Goal: Use online tool/utility

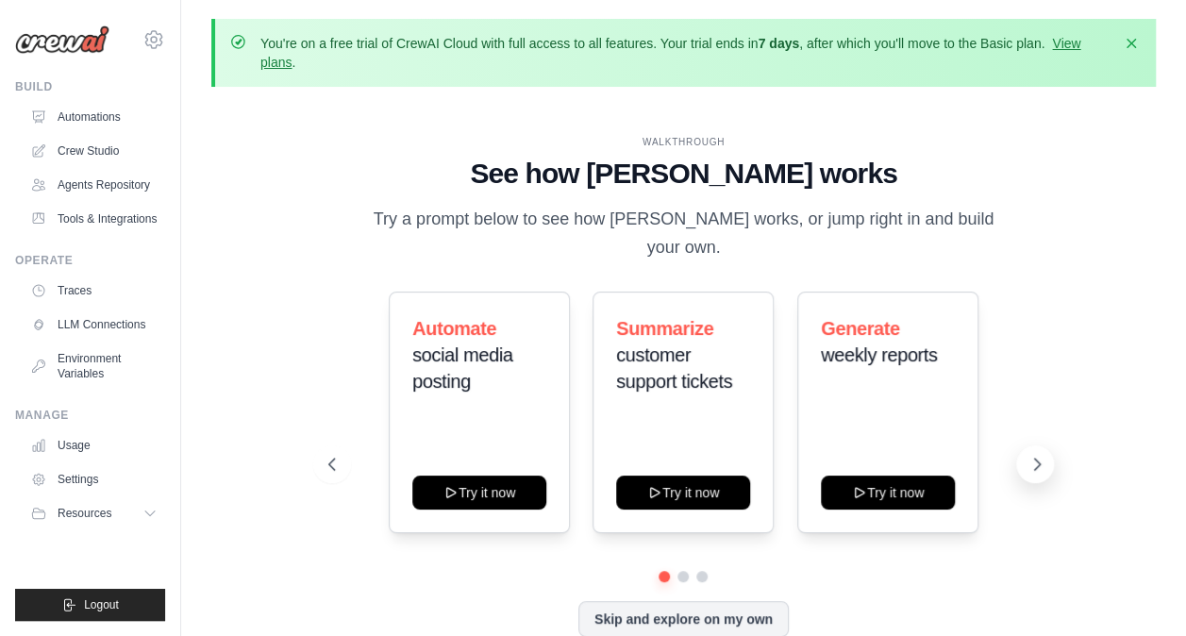
click at [1041, 455] on icon at bounding box center [1036, 464] width 19 height 19
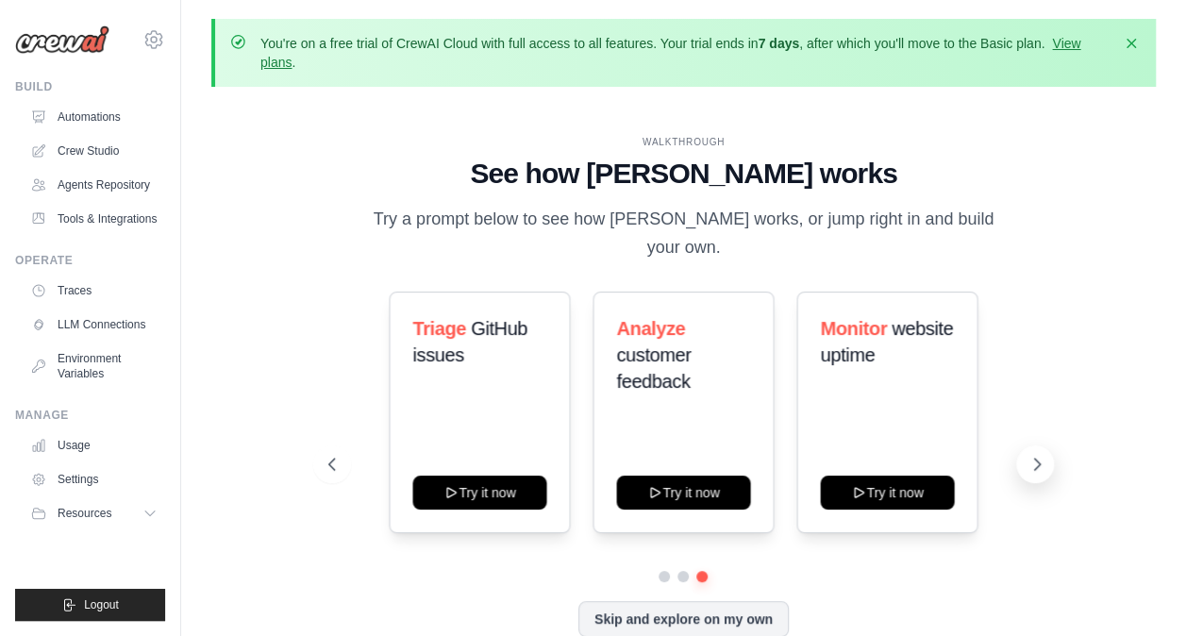
click at [1041, 455] on icon at bounding box center [1036, 464] width 19 height 19
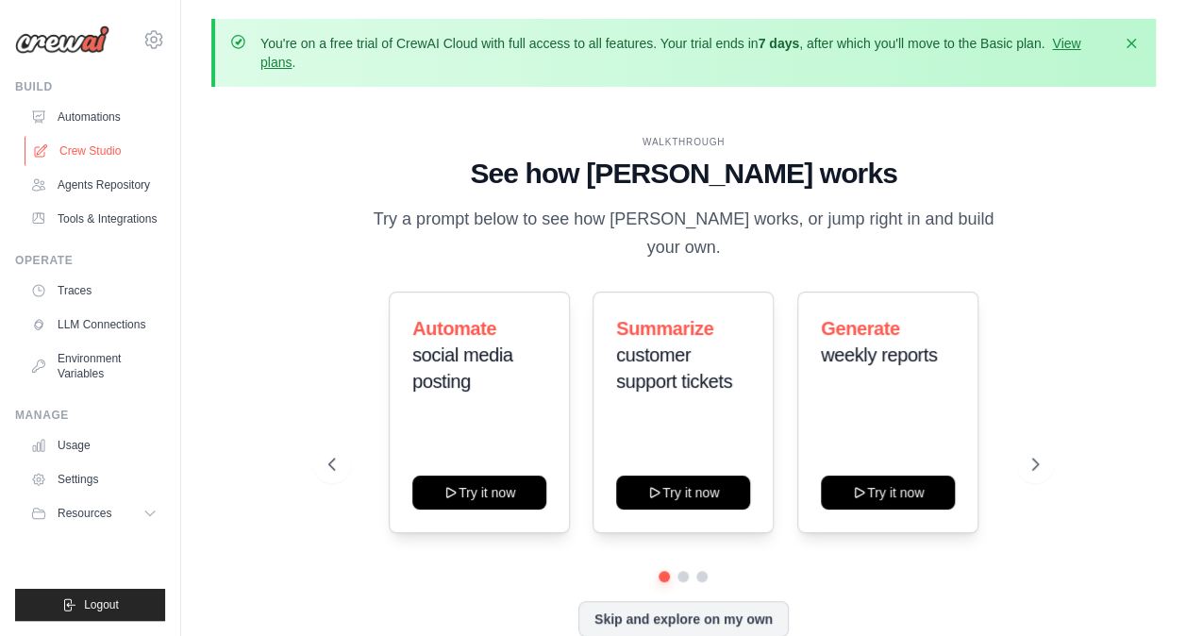
click at [98, 145] on link "Crew Studio" at bounding box center [96, 151] width 142 height 30
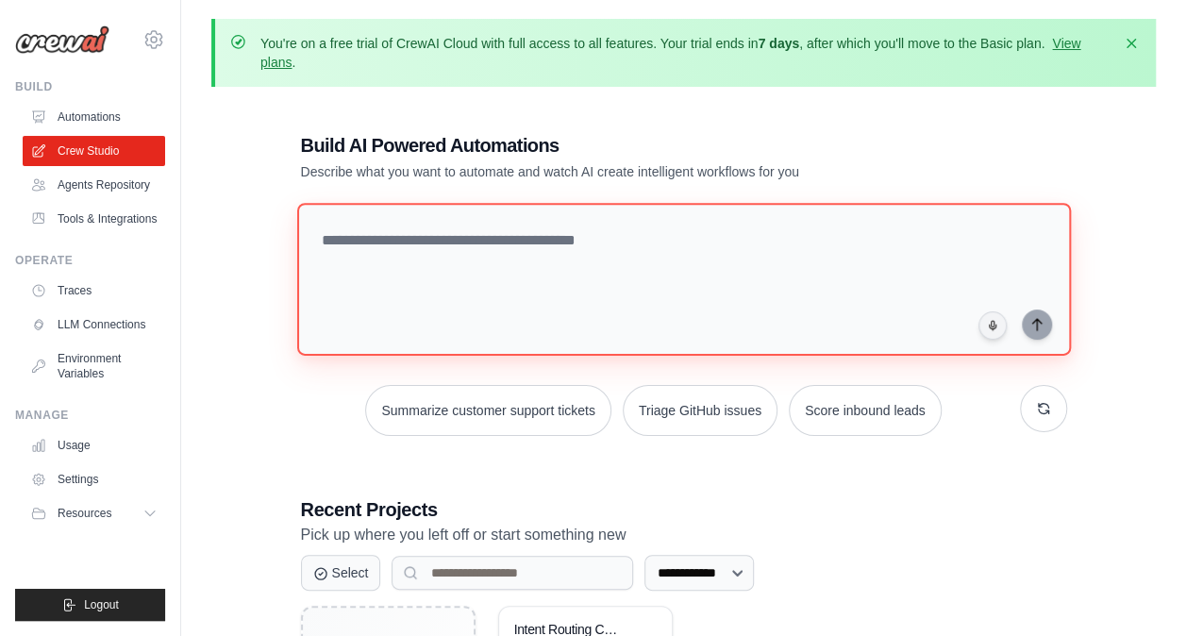
click at [482, 241] on textarea at bounding box center [682, 279] width 773 height 153
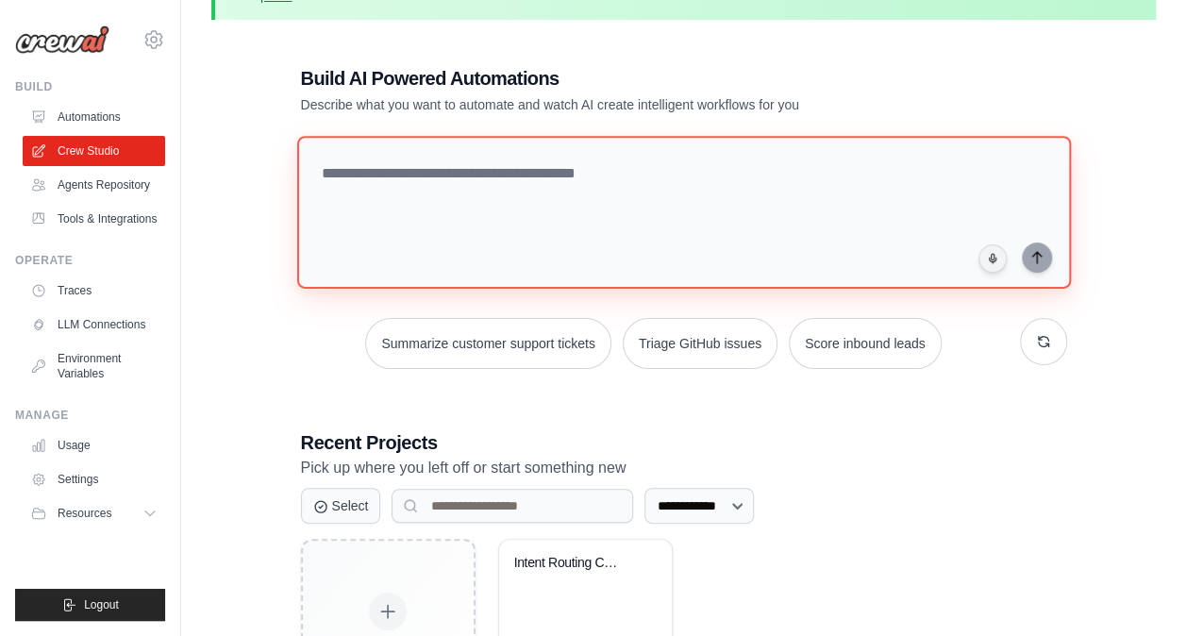
scroll to position [55, 0]
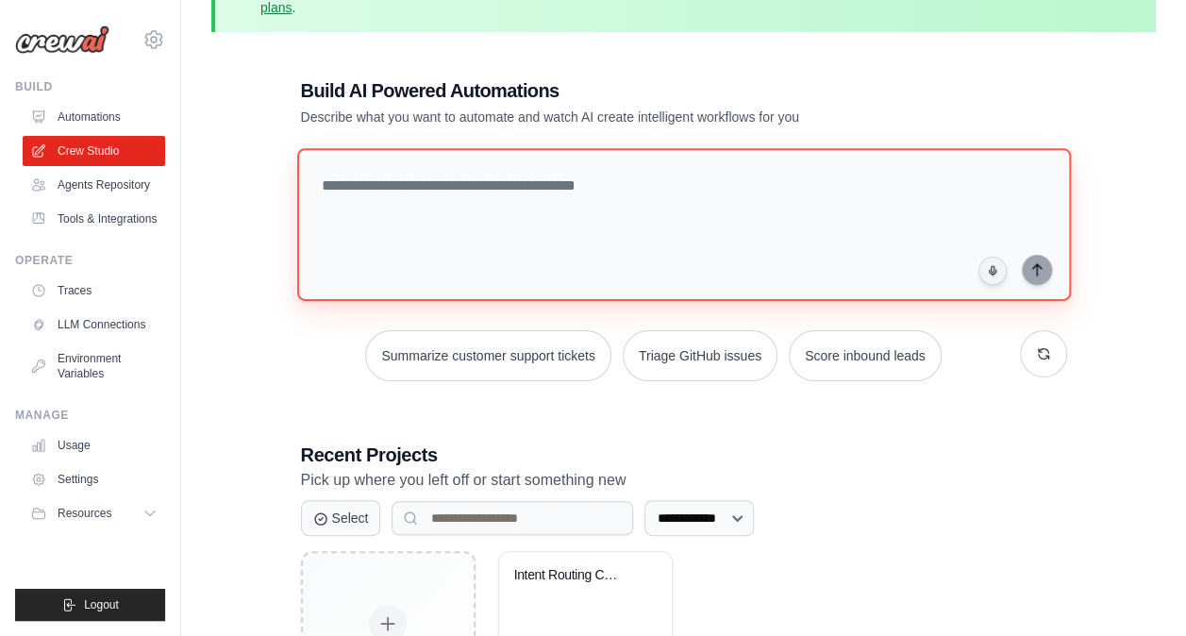
paste textarea "**********"
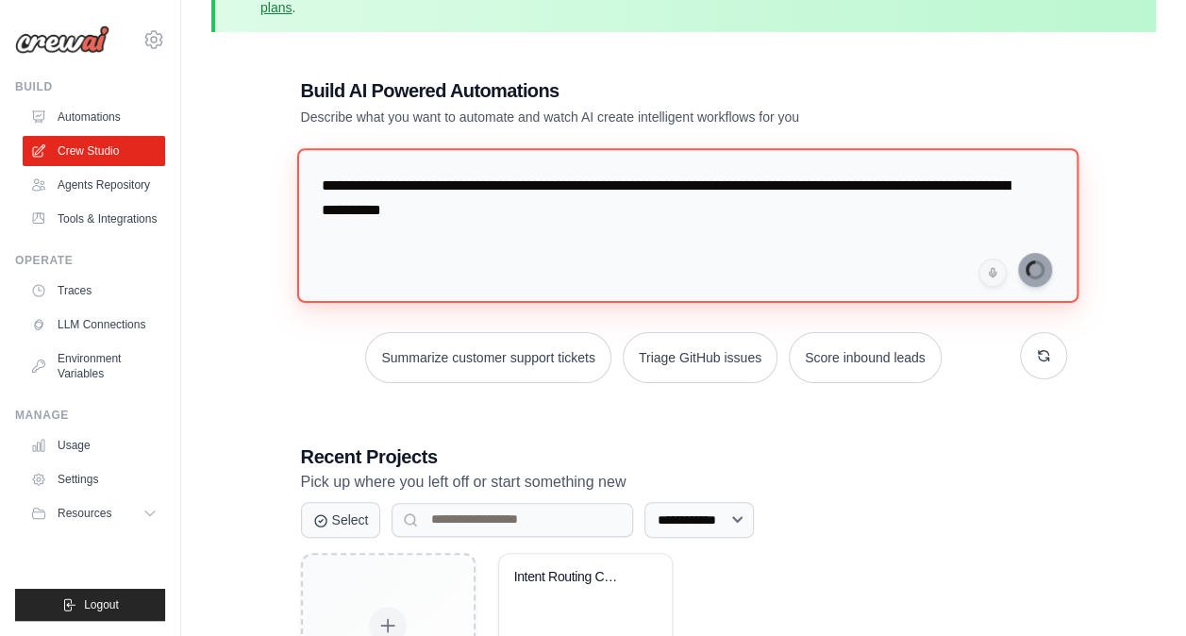
type textarea "**********"
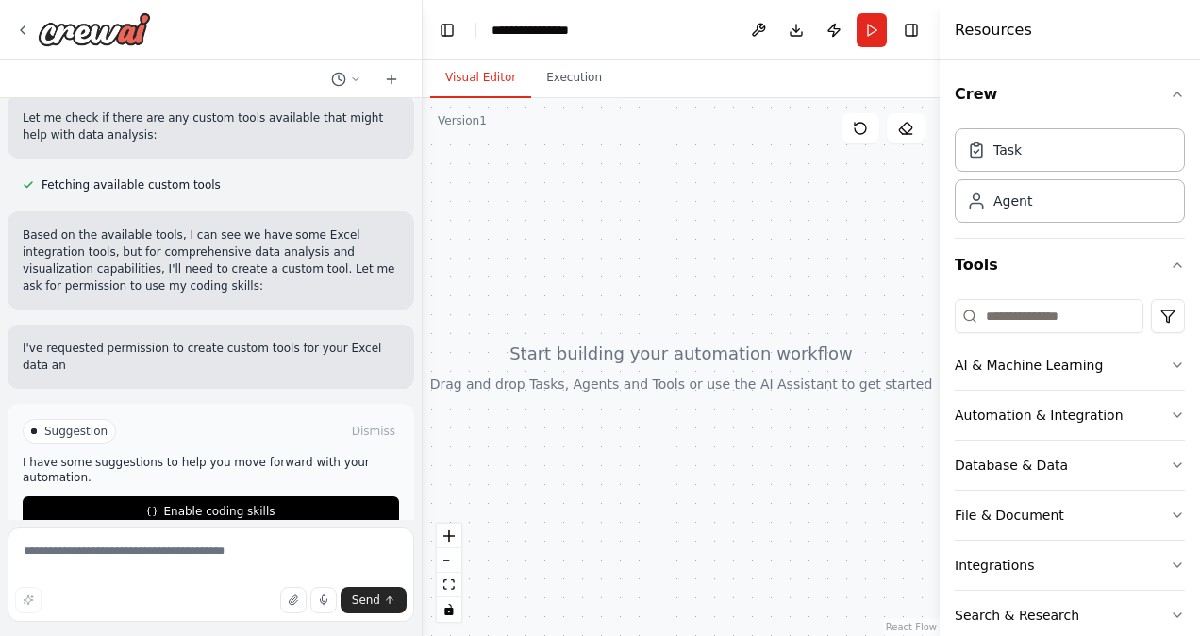
scroll to position [562, 0]
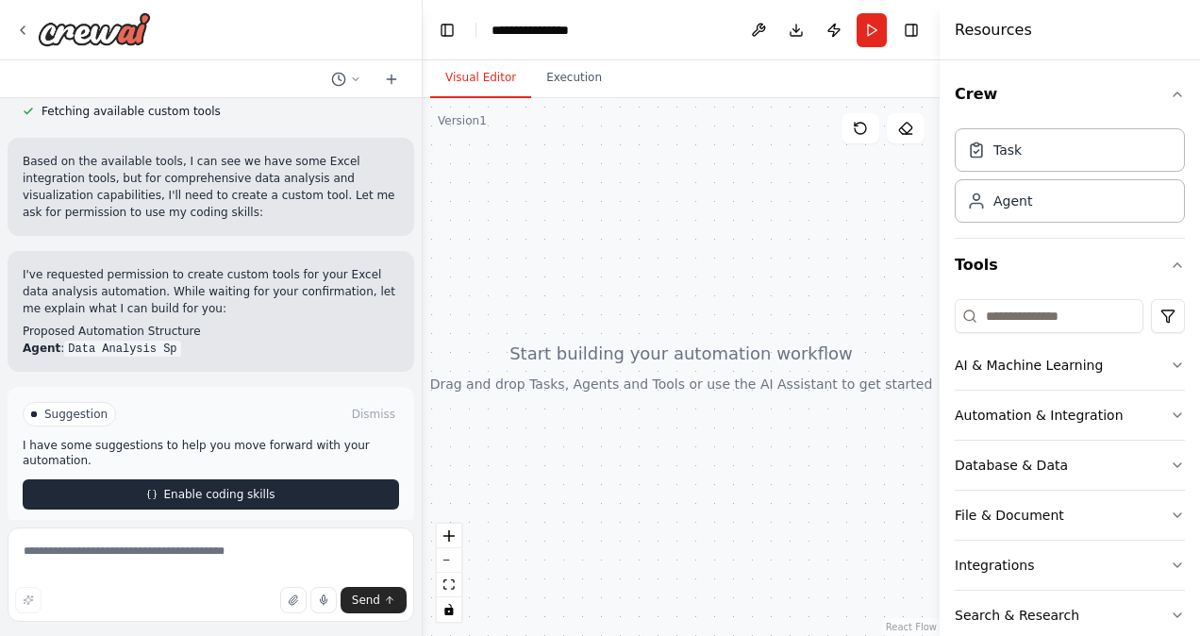
click at [256, 487] on span "Enable coding skills" at bounding box center [218, 494] width 111 height 15
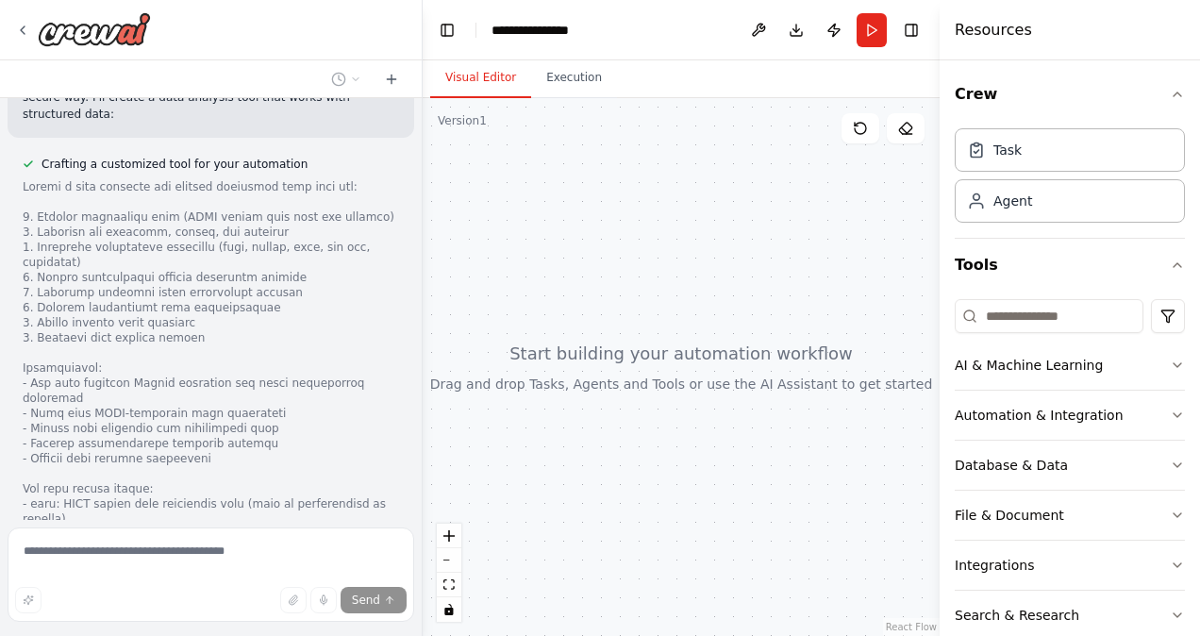
scroll to position [2052, 0]
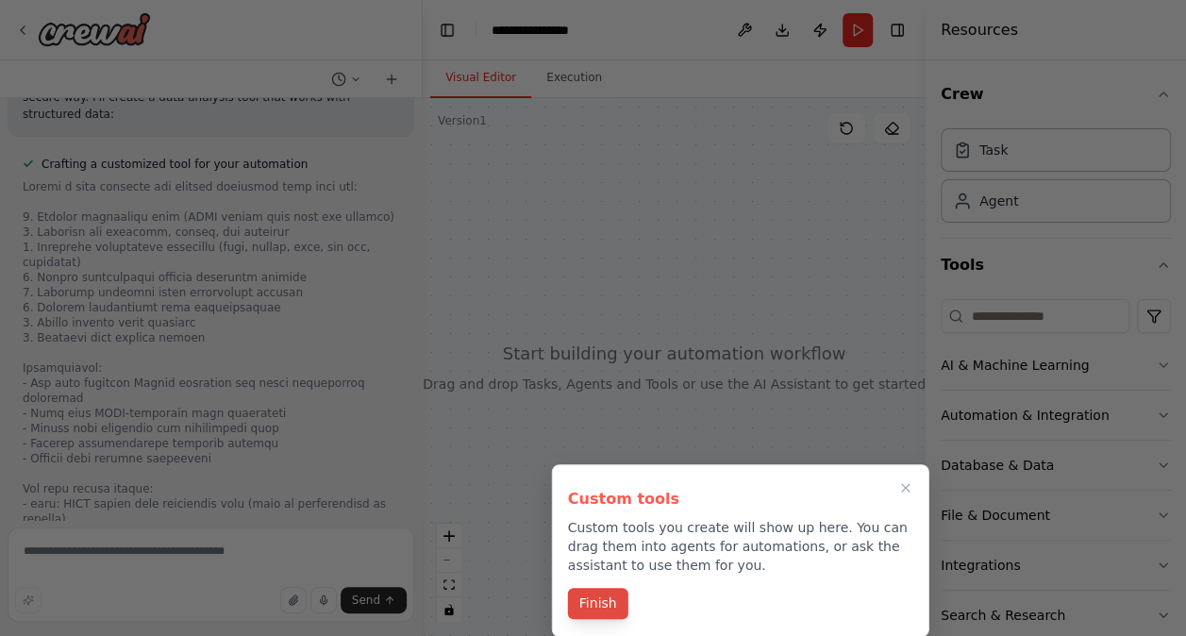
click at [618, 604] on button "Finish" at bounding box center [598, 603] width 60 height 31
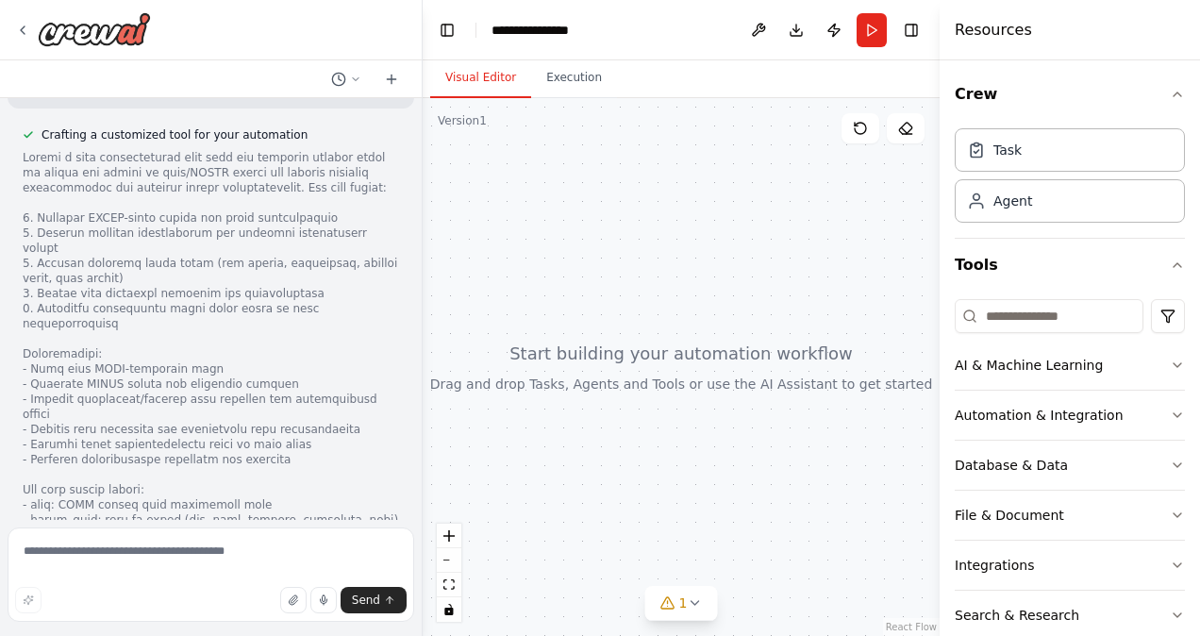
scroll to position [2809, 0]
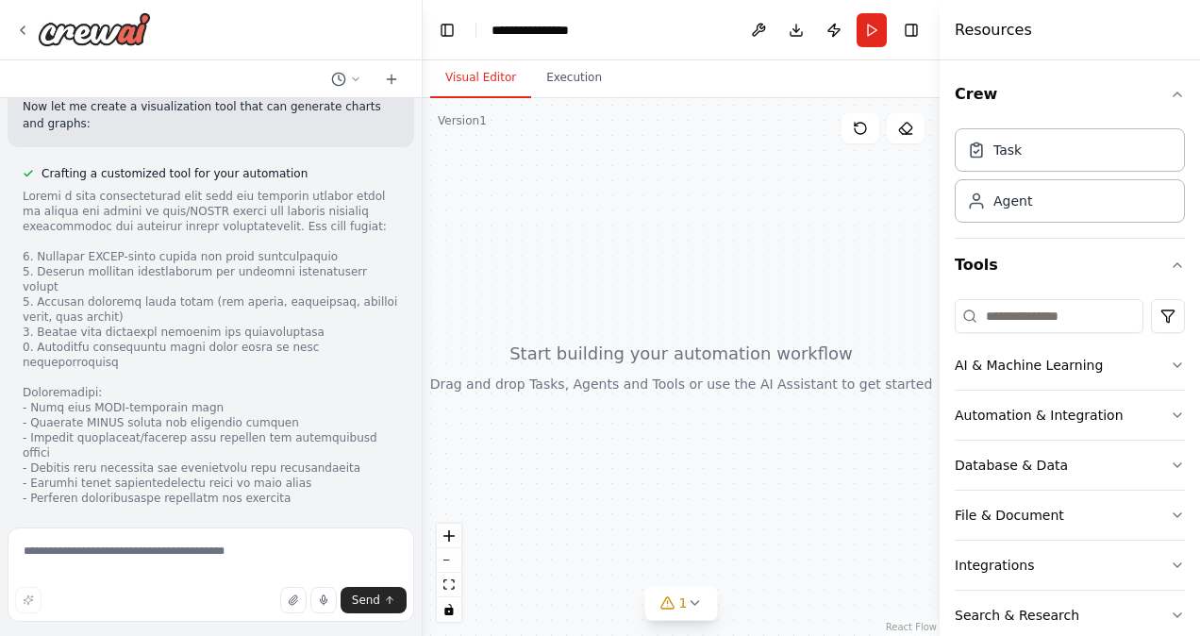
drag, startPoint x: 596, startPoint y: 381, endPoint x: 744, endPoint y: 461, distance: 168.4
click at [744, 461] on div at bounding box center [681, 367] width 517 height 538
drag, startPoint x: 744, startPoint y: 461, endPoint x: 616, endPoint y: 407, distance: 139.1
click at [616, 407] on div at bounding box center [681, 367] width 517 height 538
click at [696, 602] on icon at bounding box center [694, 603] width 8 height 4
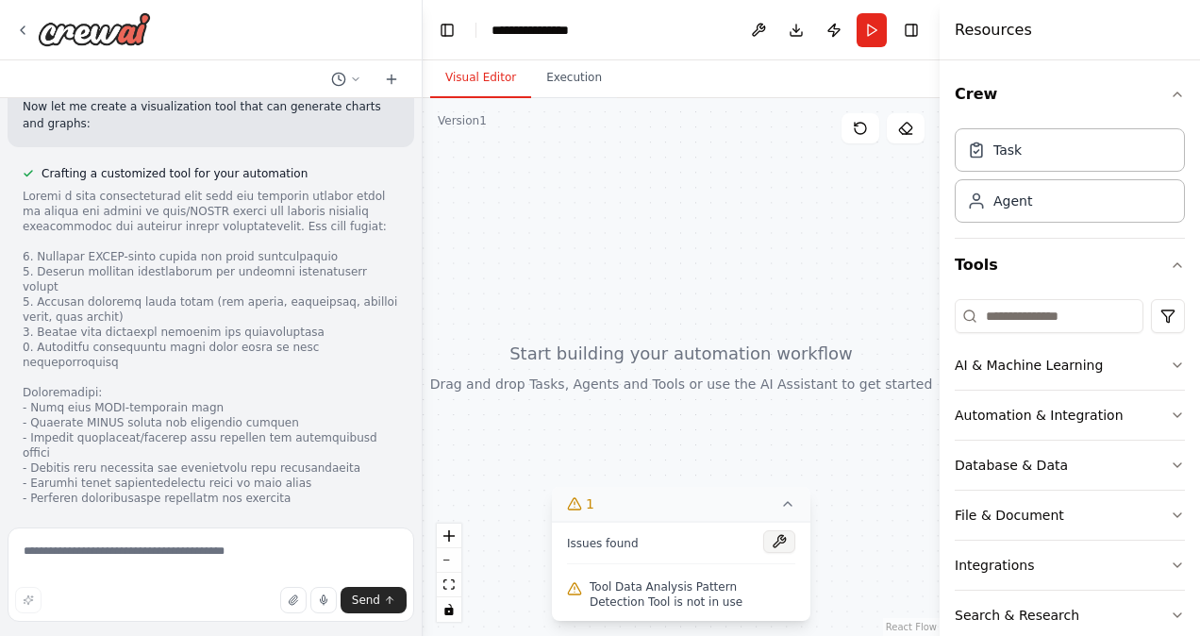
click at [781, 547] on button at bounding box center [779, 541] width 32 height 23
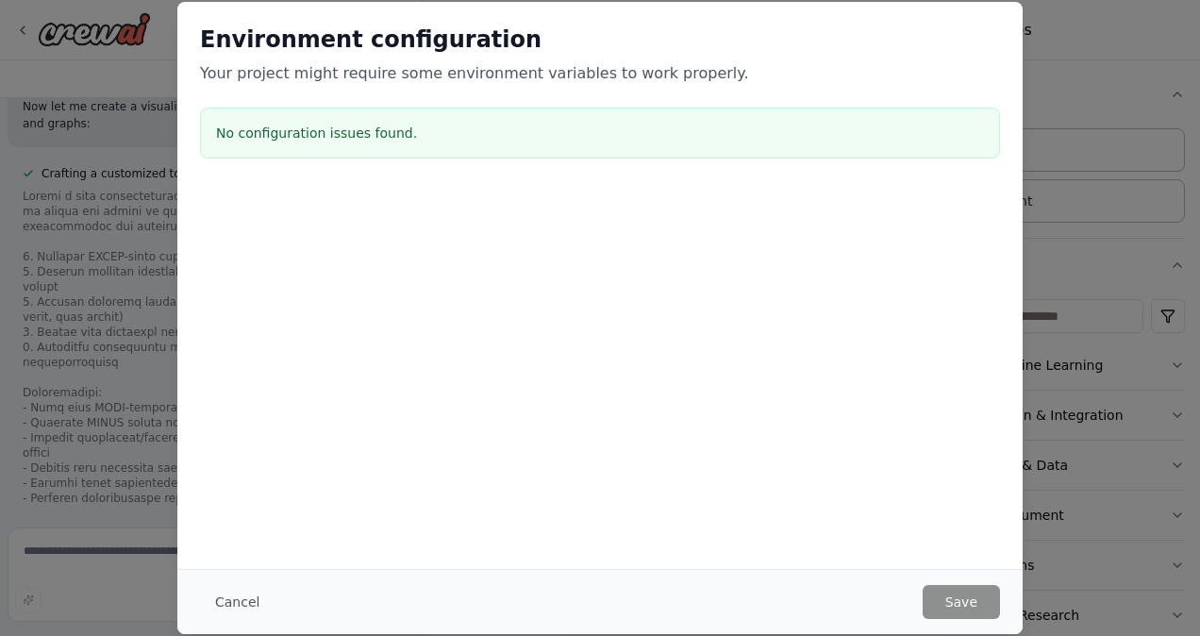
click at [653, 249] on div at bounding box center [599, 283] width 845 height 189
drag, startPoint x: 409, startPoint y: 133, endPoint x: 360, endPoint y: 124, distance: 49.8
click at [360, 124] on h3 "No configuration issues found." at bounding box center [600, 133] width 768 height 19
click at [232, 604] on button "Cancel" at bounding box center [237, 602] width 75 height 34
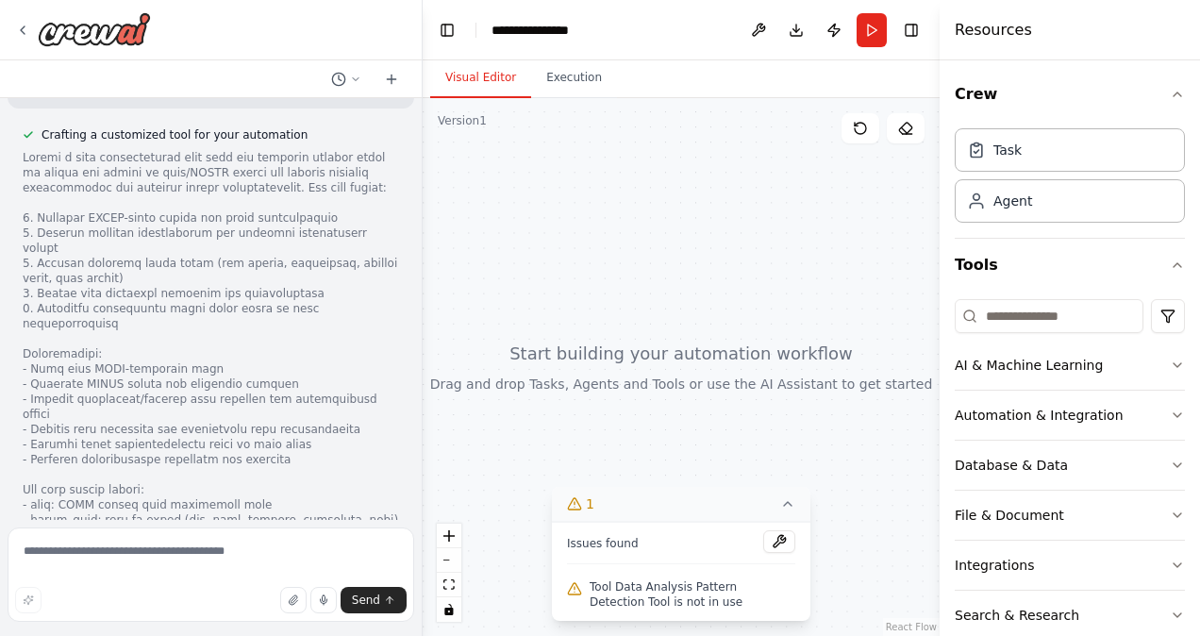
scroll to position [2317, 0]
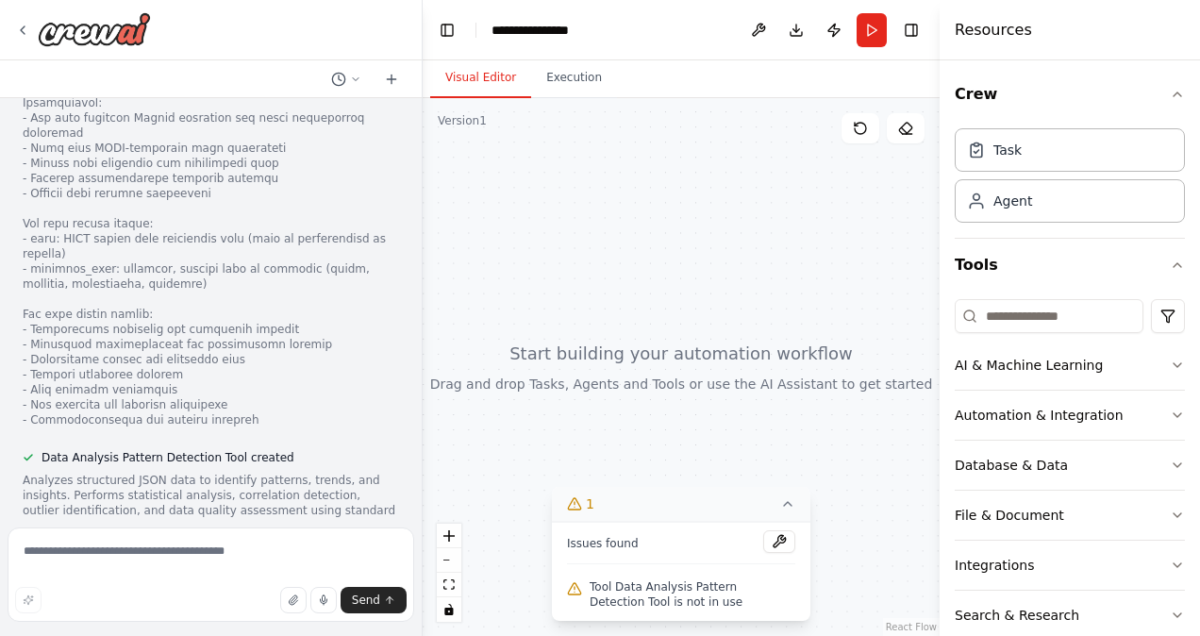
click at [358, 540] on button "View code" at bounding box center [370, 547] width 58 height 15
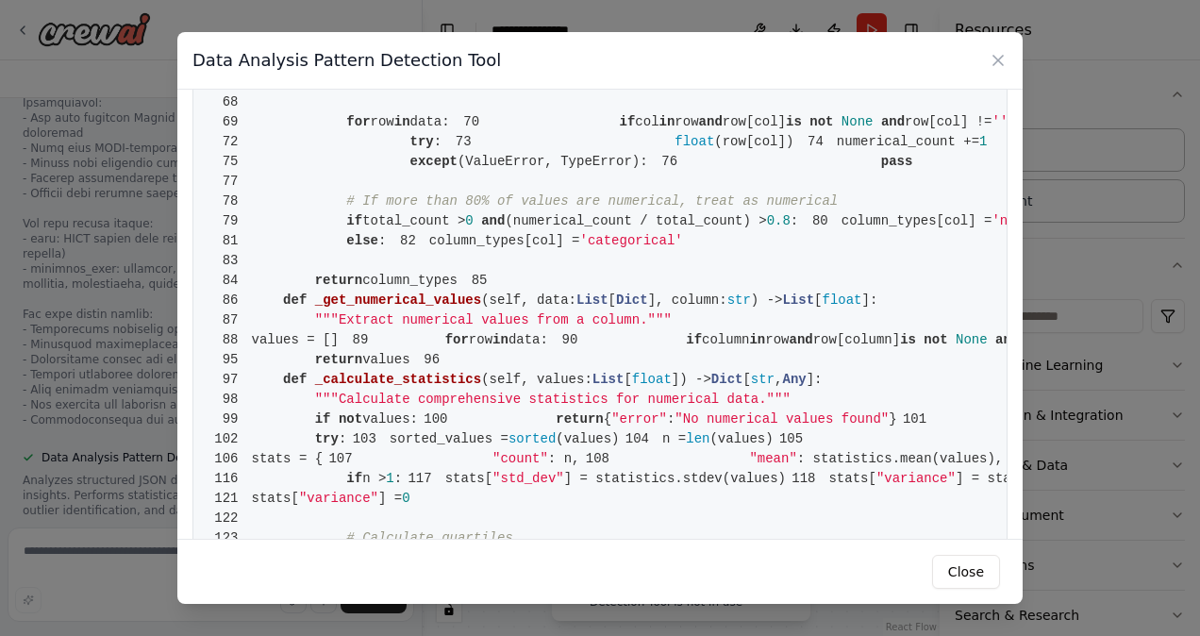
scroll to position [0, 0]
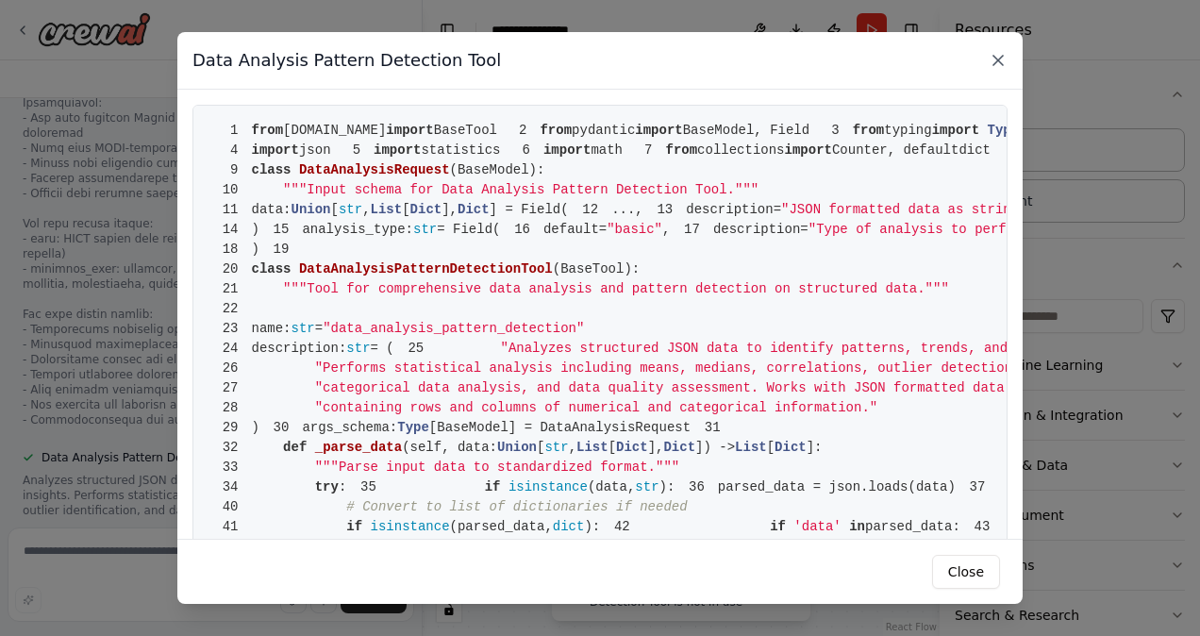
click at [996, 63] on icon at bounding box center [997, 60] width 19 height 19
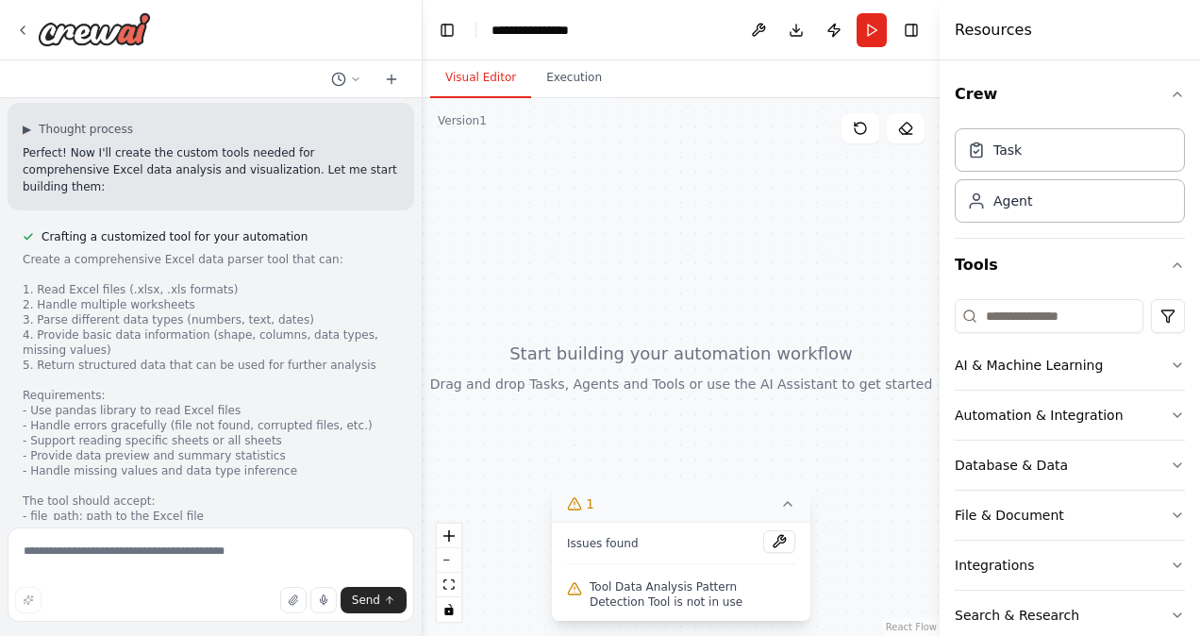
scroll to position [1437, 0]
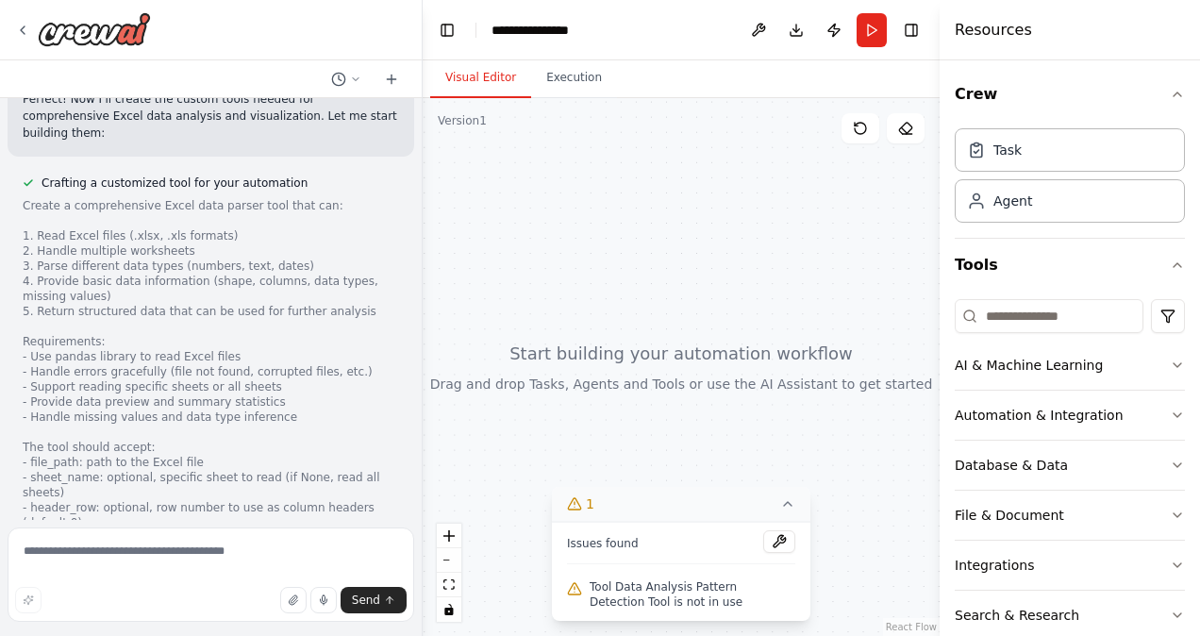
drag, startPoint x: 732, startPoint y: 406, endPoint x: 718, endPoint y: 228, distance: 178.8
click at [718, 228] on div at bounding box center [681, 367] width 517 height 538
drag, startPoint x: 813, startPoint y: 419, endPoint x: 734, endPoint y: 272, distance: 167.1
click at [734, 272] on div at bounding box center [681, 367] width 517 height 538
click at [794, 506] on icon at bounding box center [787, 503] width 15 height 15
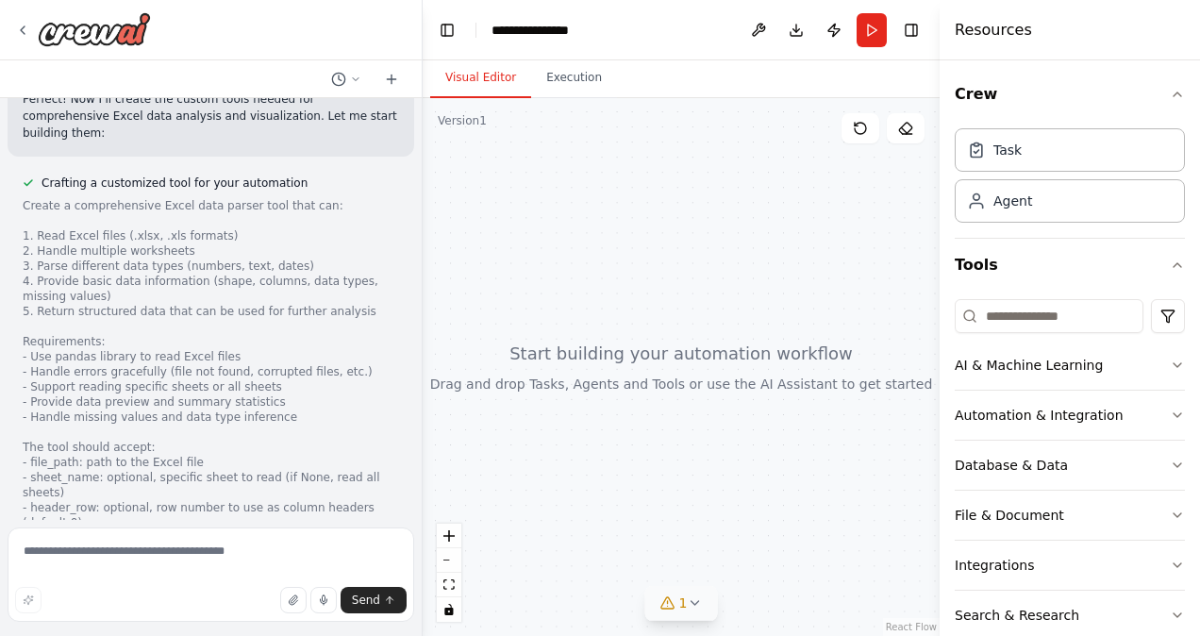
drag, startPoint x: 793, startPoint y: 421, endPoint x: 607, endPoint y: 431, distance: 186.1
click at [607, 431] on div at bounding box center [681, 367] width 517 height 538
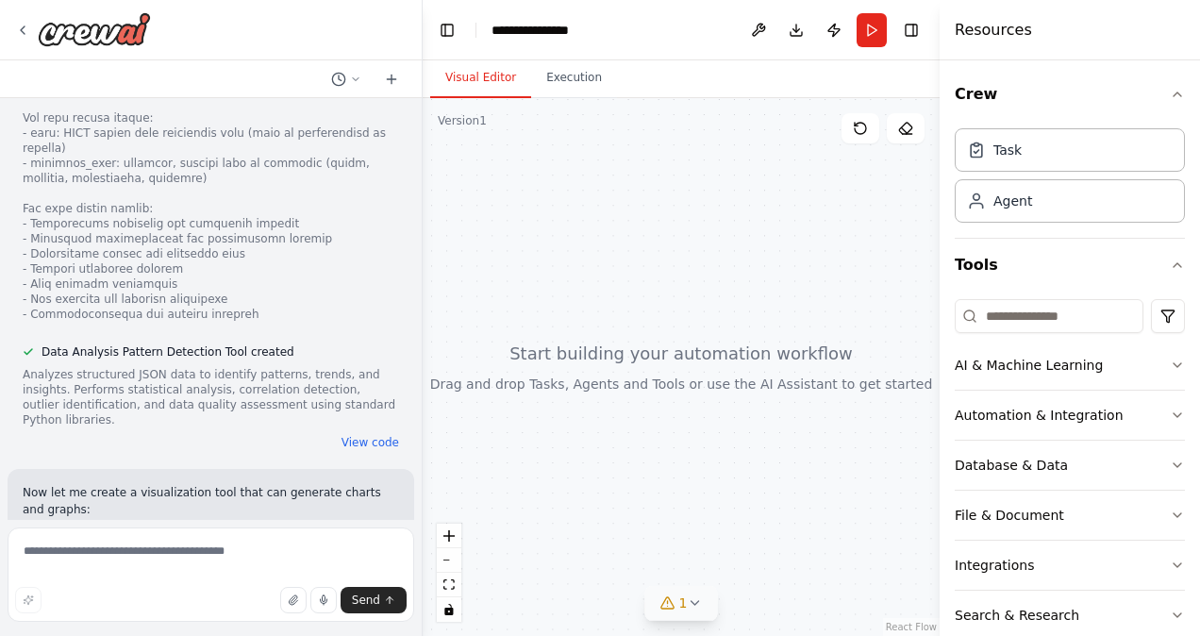
scroll to position [2424, 0]
click at [344, 434] on button "View code" at bounding box center [370, 441] width 58 height 15
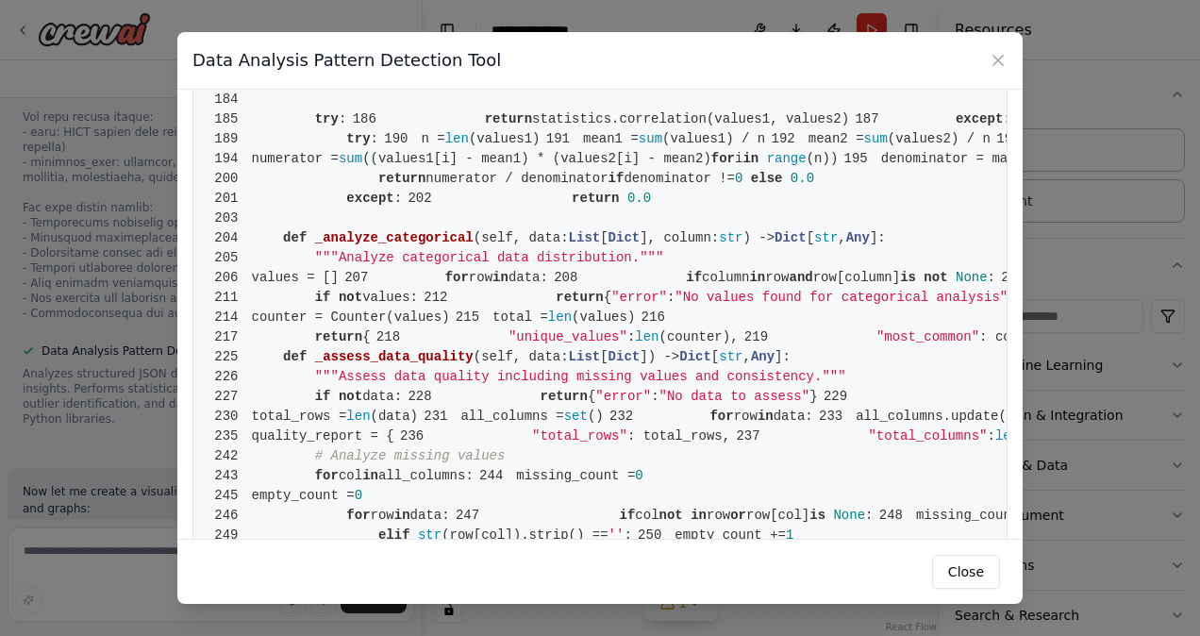
scroll to position [1438, 0]
